Goal: Navigation & Orientation: Find specific page/section

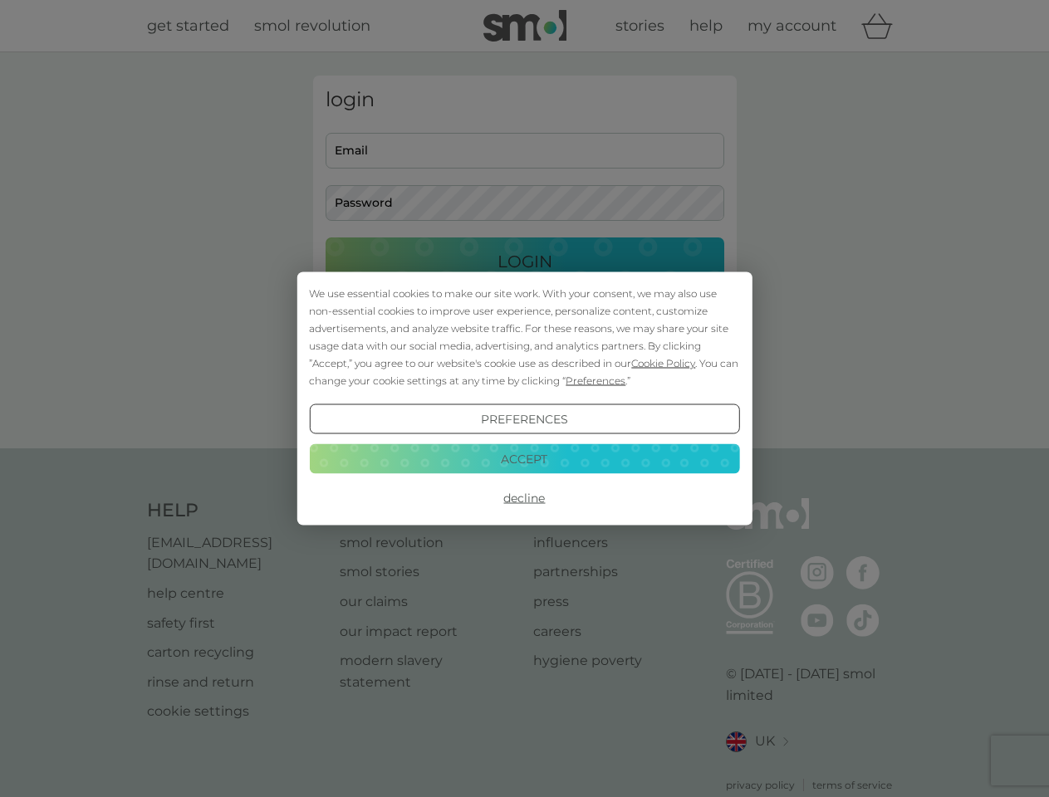
click at [663, 363] on span "Cookie Policy" at bounding box center [663, 363] width 64 height 12
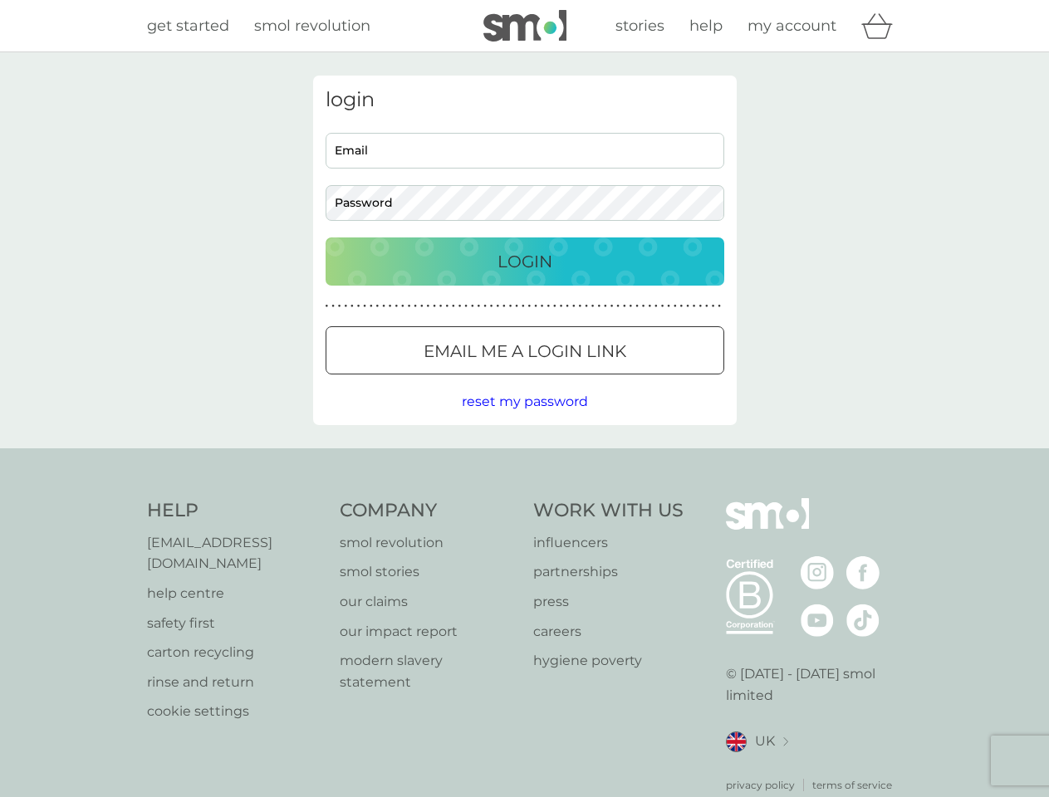
click at [594, 380] on div "login Email Password Login ● ● ● ● ● ● ● ● ● ● ● ● ● ● ● ● ● ● ● ● ● ● ● ● ● ● …" at bounding box center [524, 251] width 423 height 350
click at [524, 419] on div "login Email Password Login ● ● ● ● ● ● ● ● ● ● ● ● ● ● ● ● ● ● ● ● ● ● ● ● ● ● …" at bounding box center [524, 251] width 423 height 350
click at [524, 498] on div "Help [EMAIL_ADDRESS][DOMAIN_NAME] help centre safety first carton recycling rin…" at bounding box center [525, 645] width 756 height 295
click at [524, 458] on div "Help [EMAIL_ADDRESS][DOMAIN_NAME] help centre safety first carton recycling rin…" at bounding box center [524, 645] width 1049 height 394
